Goal: Navigation & Orientation: Find specific page/section

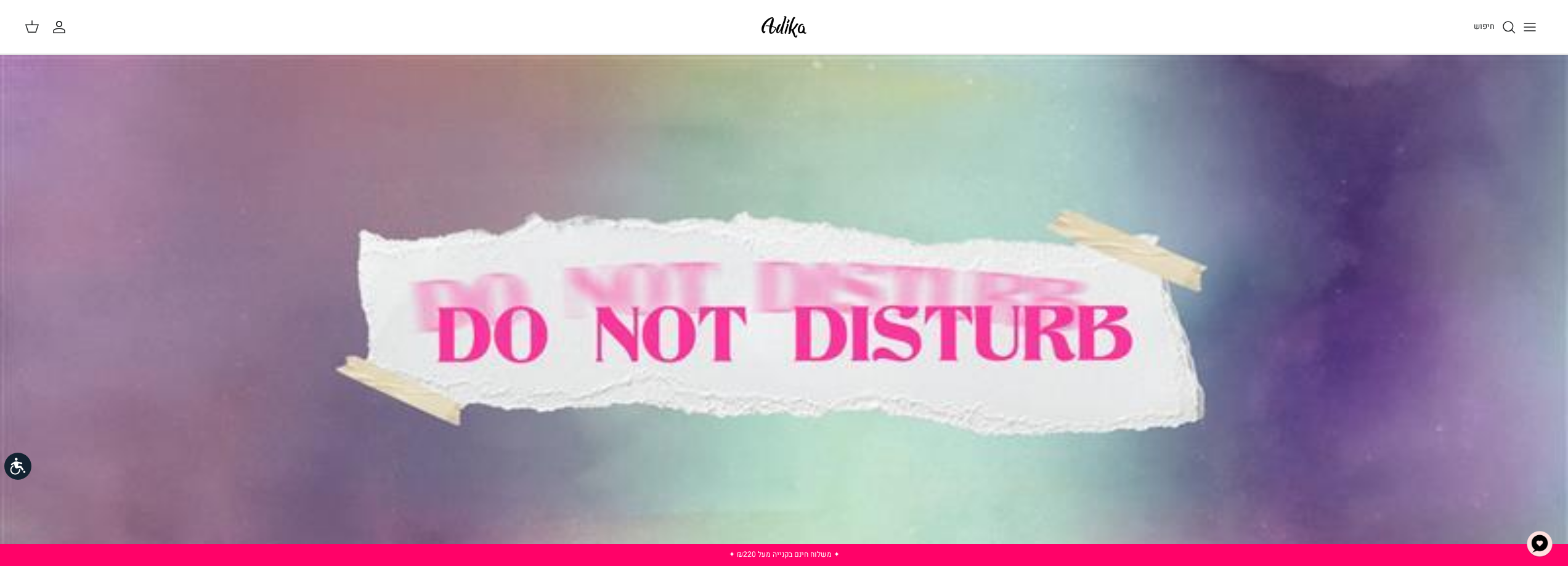
drag, startPoint x: 814, startPoint y: 178, endPoint x: 1202, endPoint y: 235, distance: 392.2
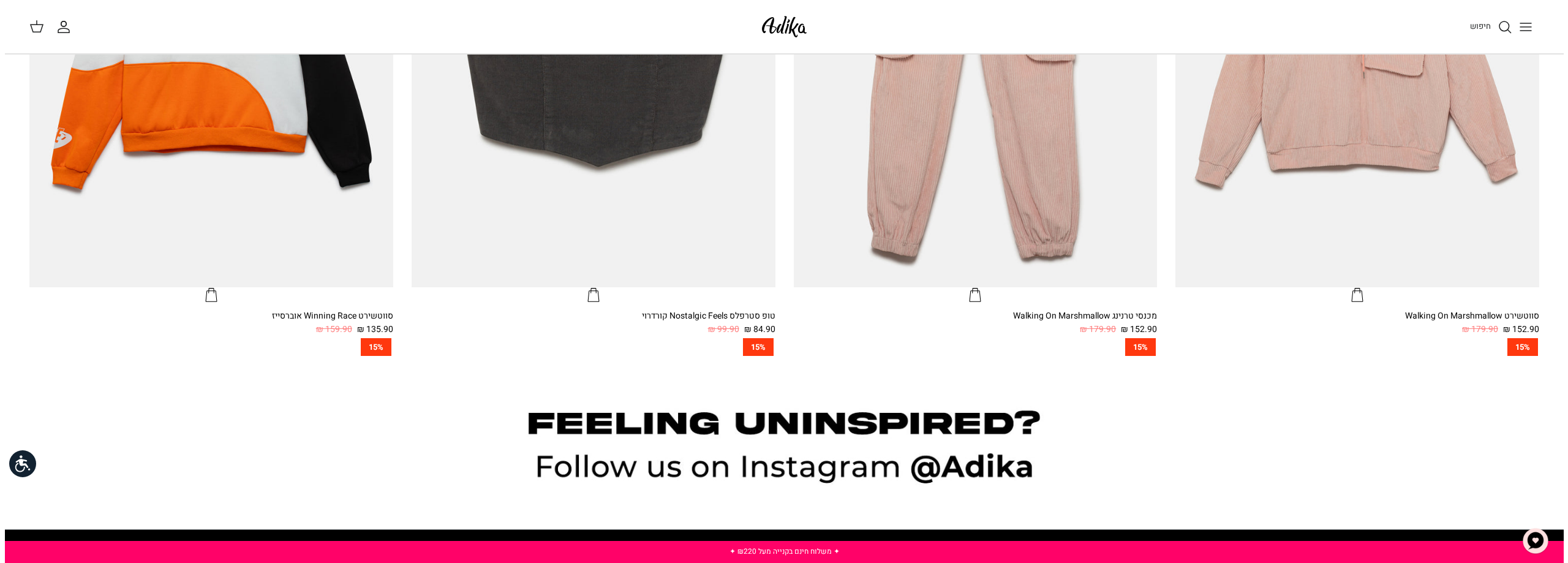
scroll to position [1233, 0]
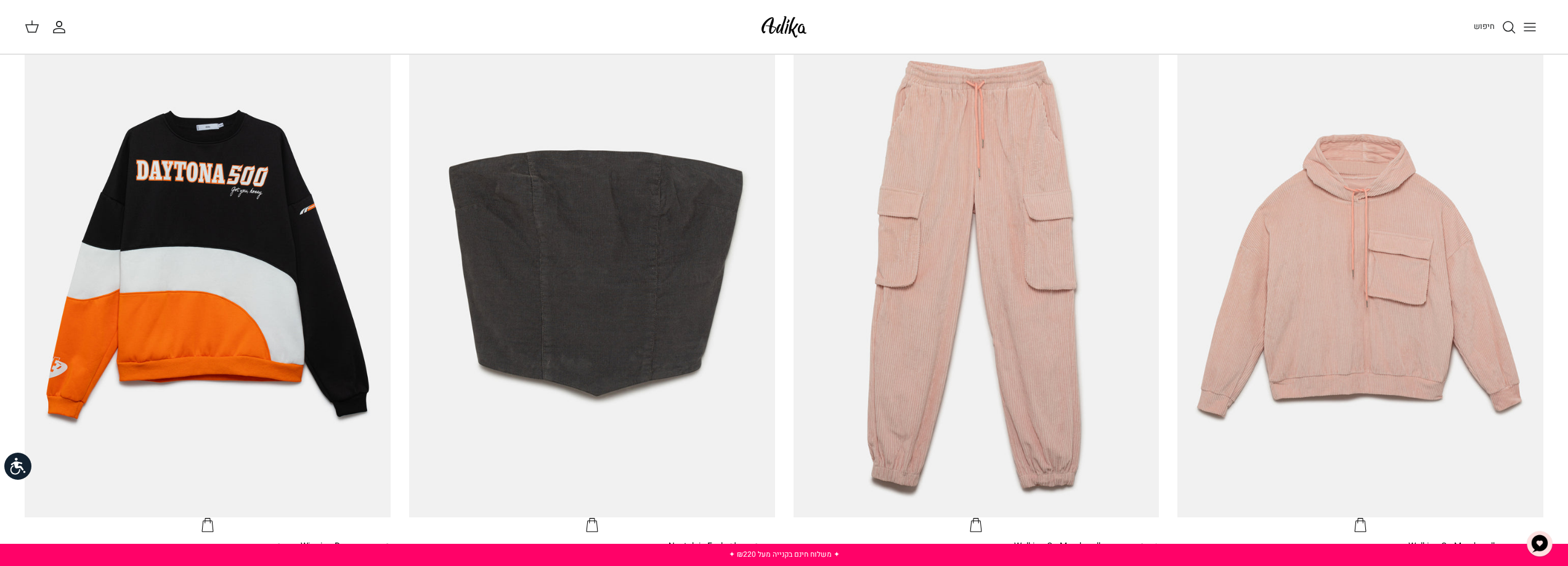
click at [1534, 18] on button "Toggle menu" at bounding box center [1530, 27] width 27 height 27
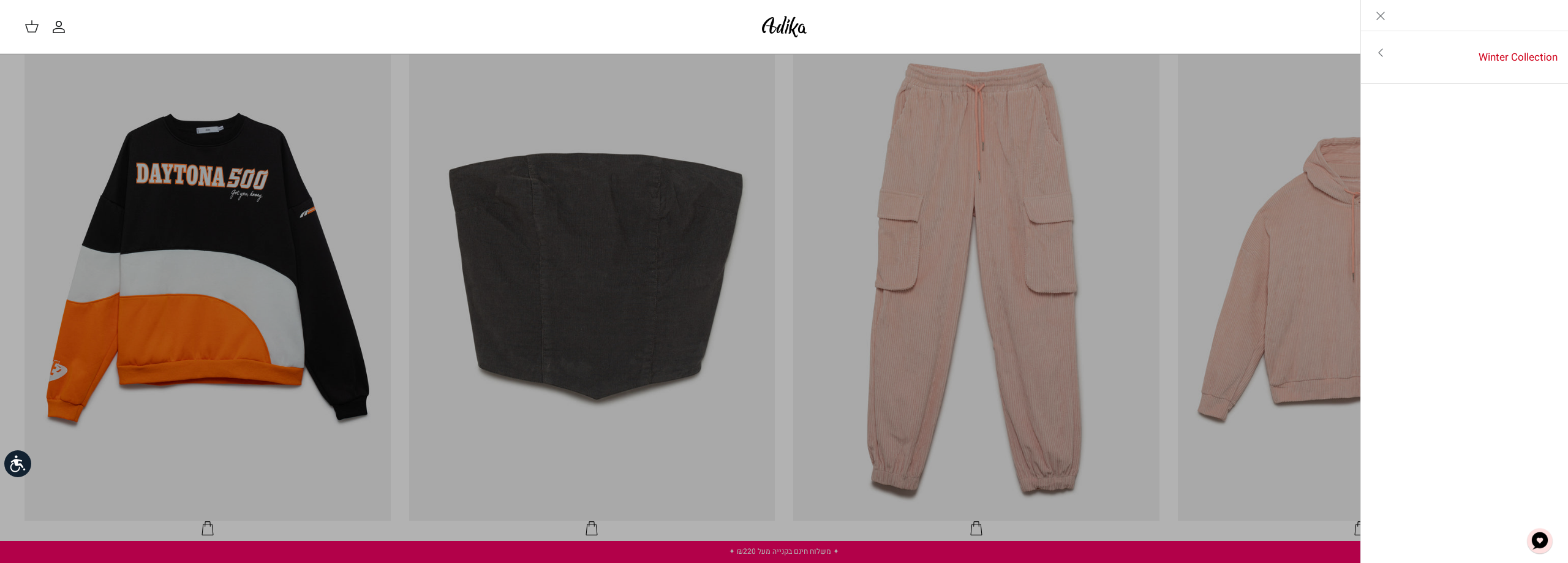
click at [1373, 19] on icon "Close" at bounding box center [1380, 15] width 14 height 14
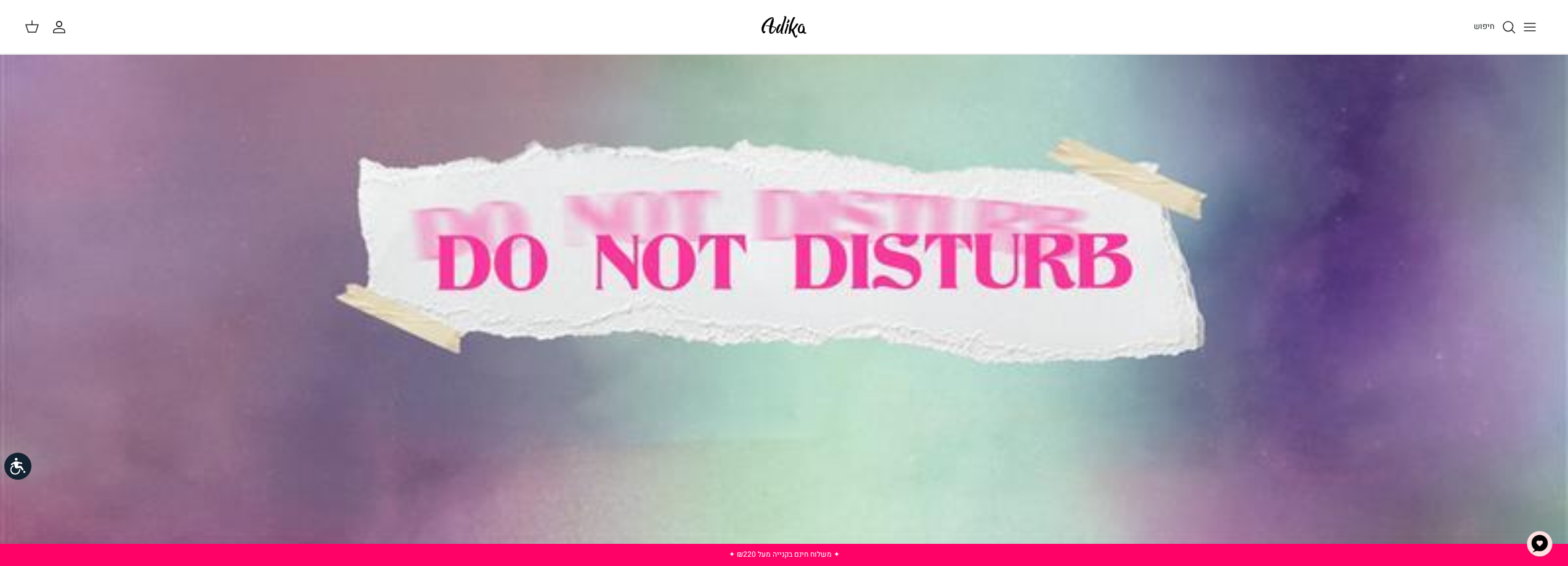
scroll to position [0, 0]
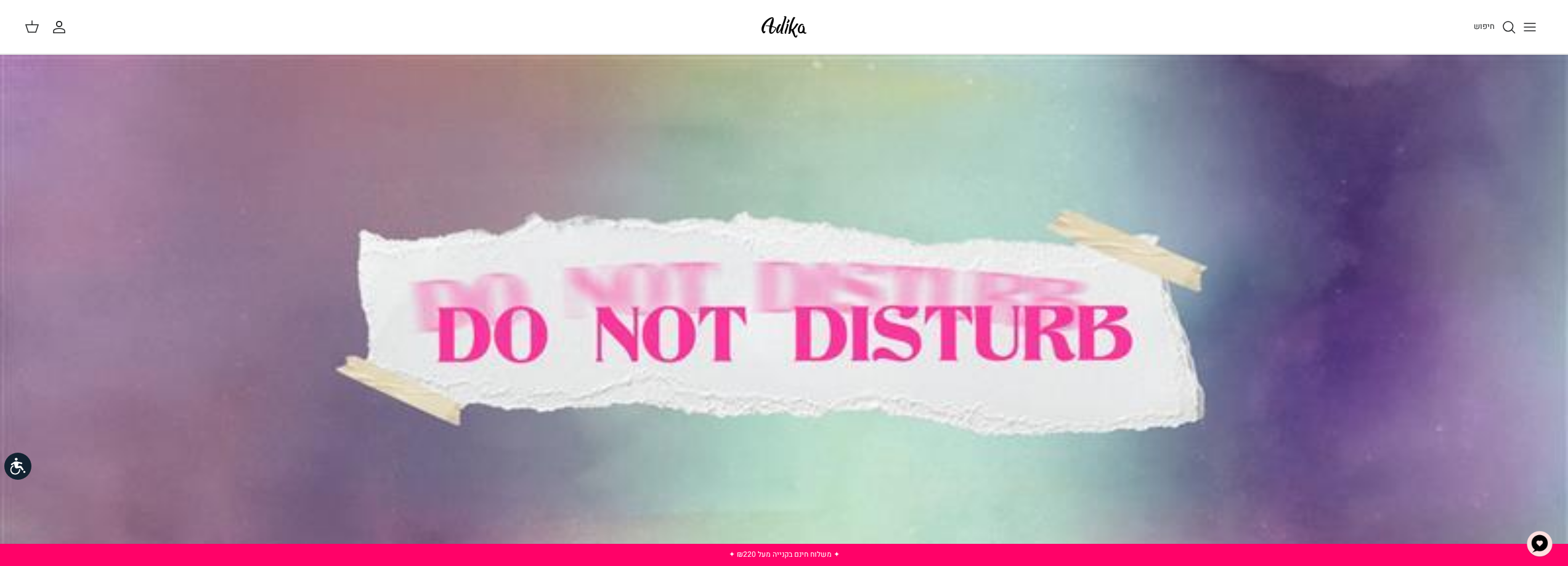
click at [795, 328] on div at bounding box center [784, 337] width 1568 height 564
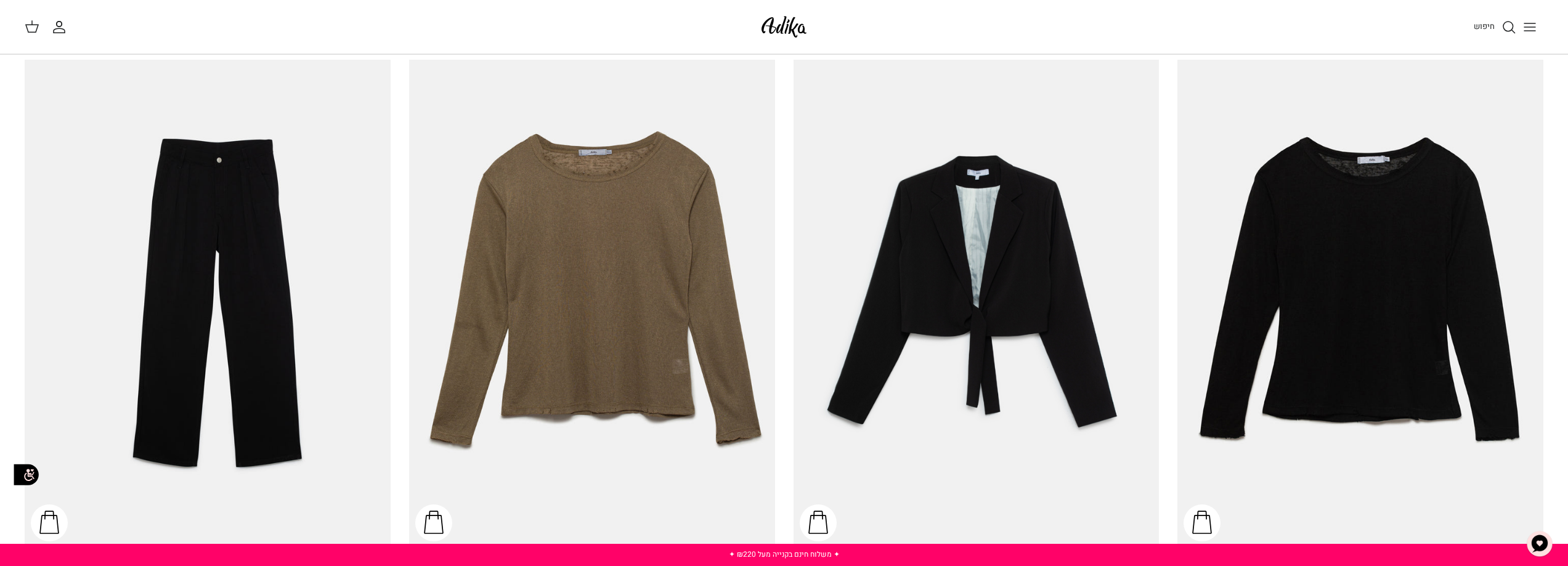
scroll to position [2320, 0]
